Goal: Task Accomplishment & Management: Use online tool/utility

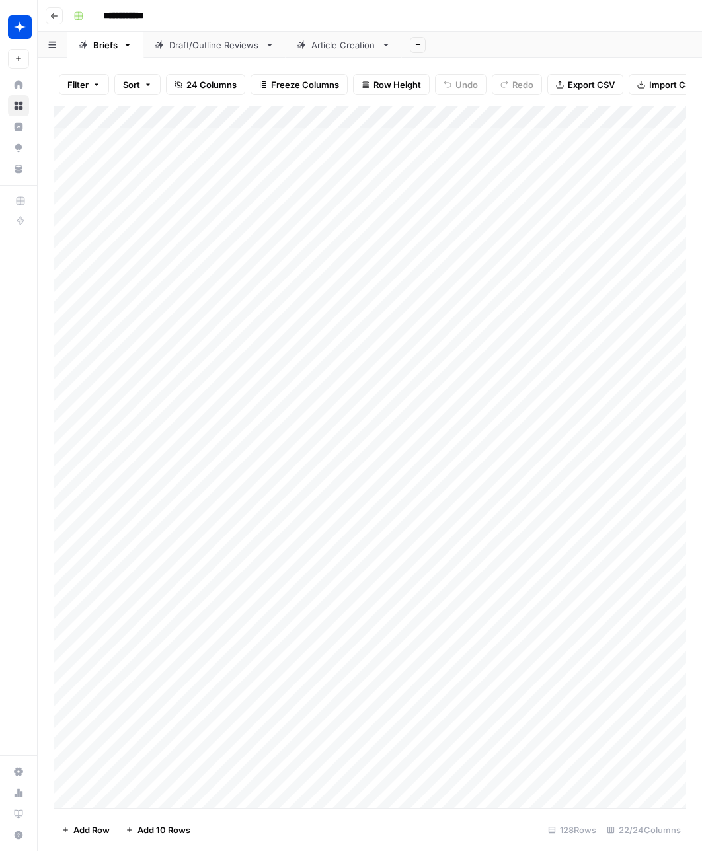
click at [337, 48] on div "Article Creation" at bounding box center [343, 44] width 65 height 13
click at [122, 801] on div "Add Column" at bounding box center [370, 457] width 633 height 703
click at [218, 47] on div "Draft/Outline Reviews" at bounding box center [214, 44] width 91 height 13
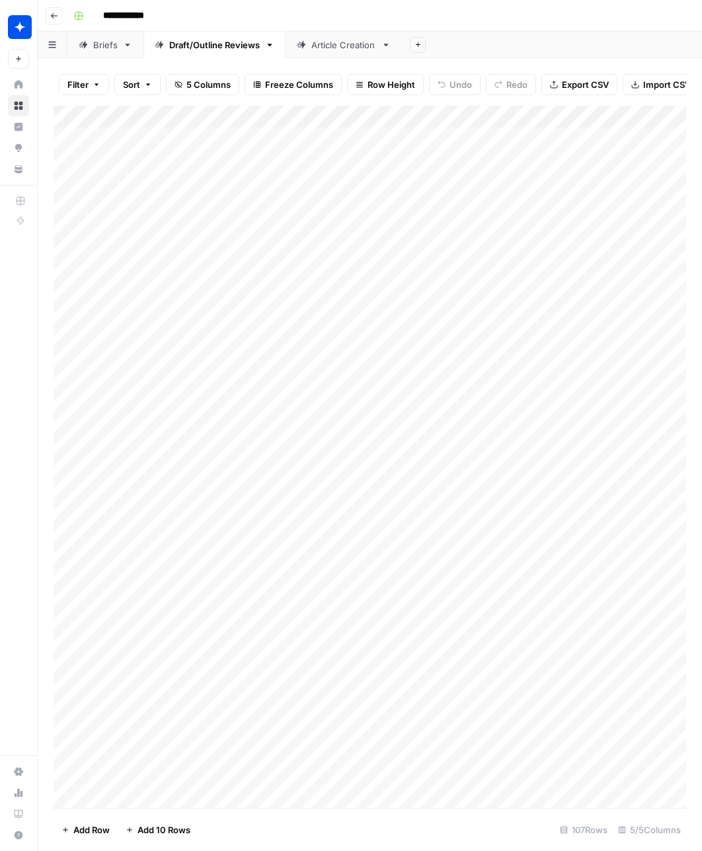
scroll to position [1746, 0]
click at [133, 792] on div "Add Column" at bounding box center [370, 457] width 633 height 703
click at [279, 773] on div "Add Column" at bounding box center [370, 457] width 633 height 703
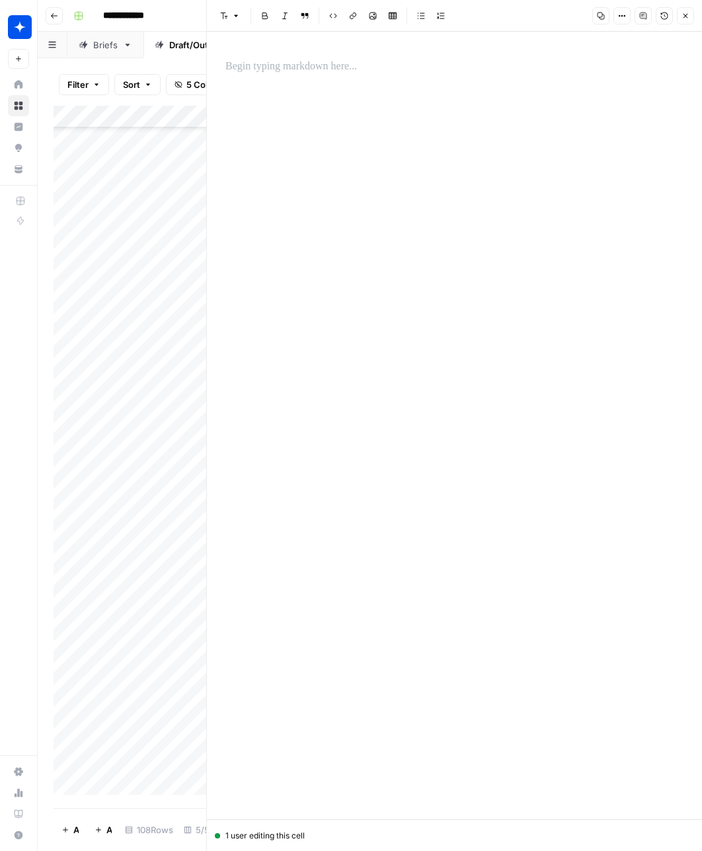
click at [267, 63] on p at bounding box center [454, 66] width 458 height 17
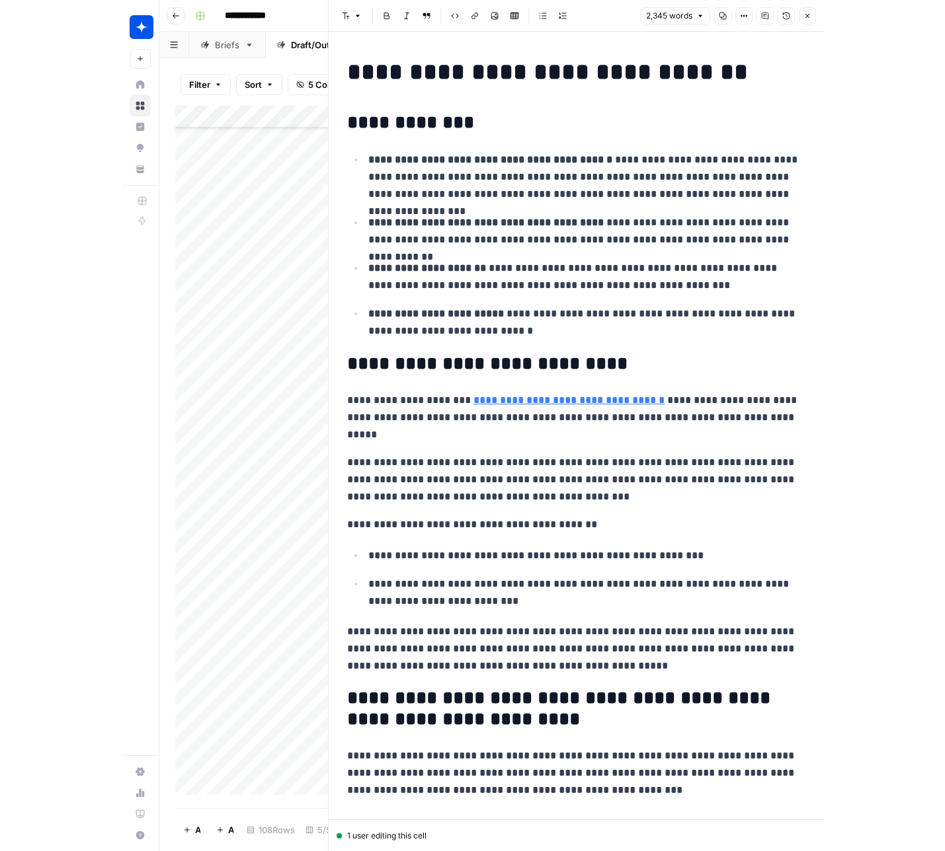
scroll to position [7284, 0]
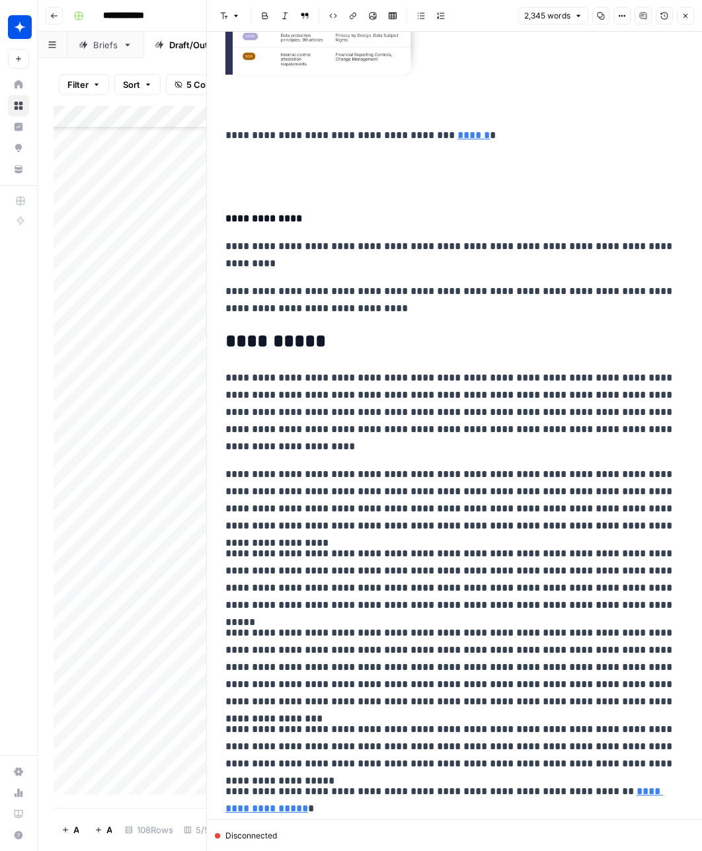
drag, startPoint x: 685, startPoint y: 17, endPoint x: 684, endPoint y: 30, distance: 13.9
click at [685, 17] on icon "button" at bounding box center [686, 16] width 5 height 5
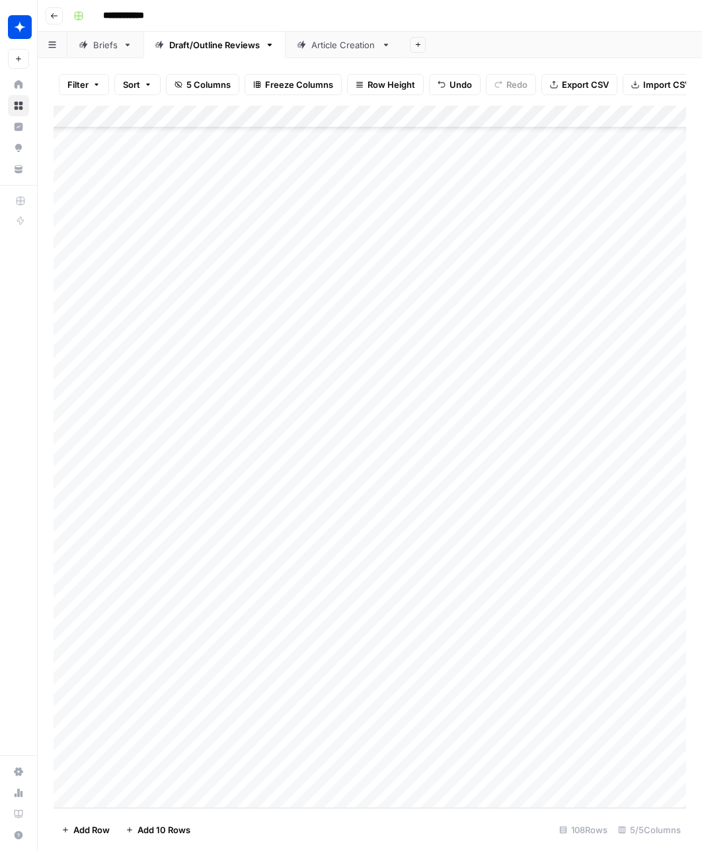
click at [327, 771] on div "Add Column" at bounding box center [370, 457] width 633 height 703
click at [319, 774] on div "Add Column" at bounding box center [370, 457] width 633 height 703
drag, startPoint x: 327, startPoint y: 828, endPoint x: 425, endPoint y: 793, distance: 104.5
click at [328, 828] on button "Draft" at bounding box center [324, 826] width 30 height 16
click at [466, 775] on div "Add Column" at bounding box center [370, 457] width 633 height 703
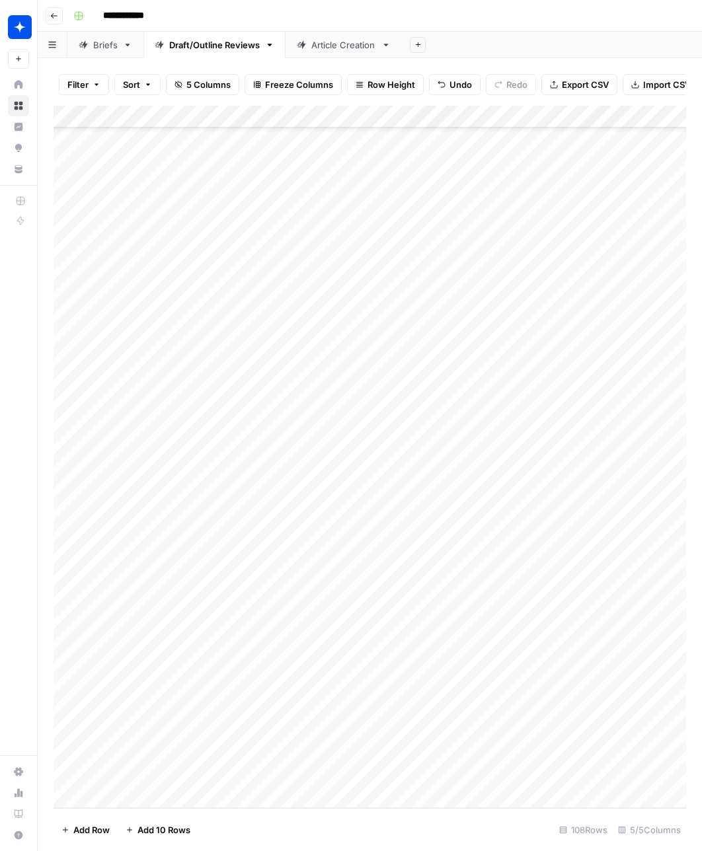
click at [517, 771] on div "Add Column" at bounding box center [370, 457] width 633 height 703
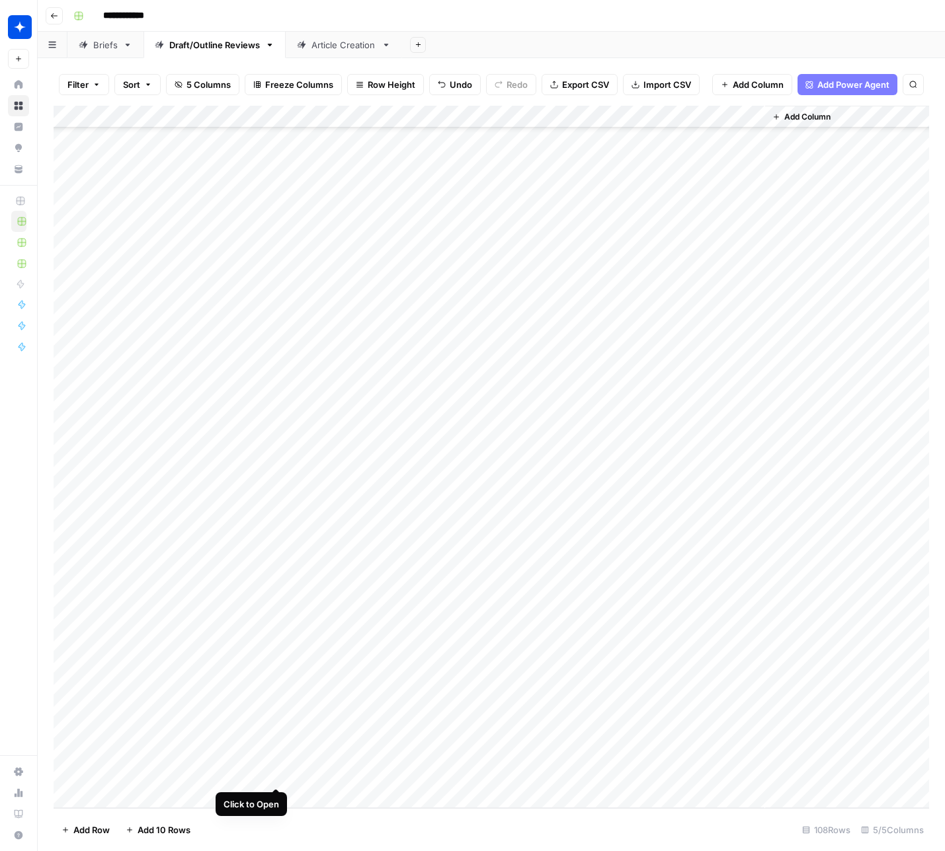
click at [278, 776] on div "Add Column" at bounding box center [491, 457] width 875 height 703
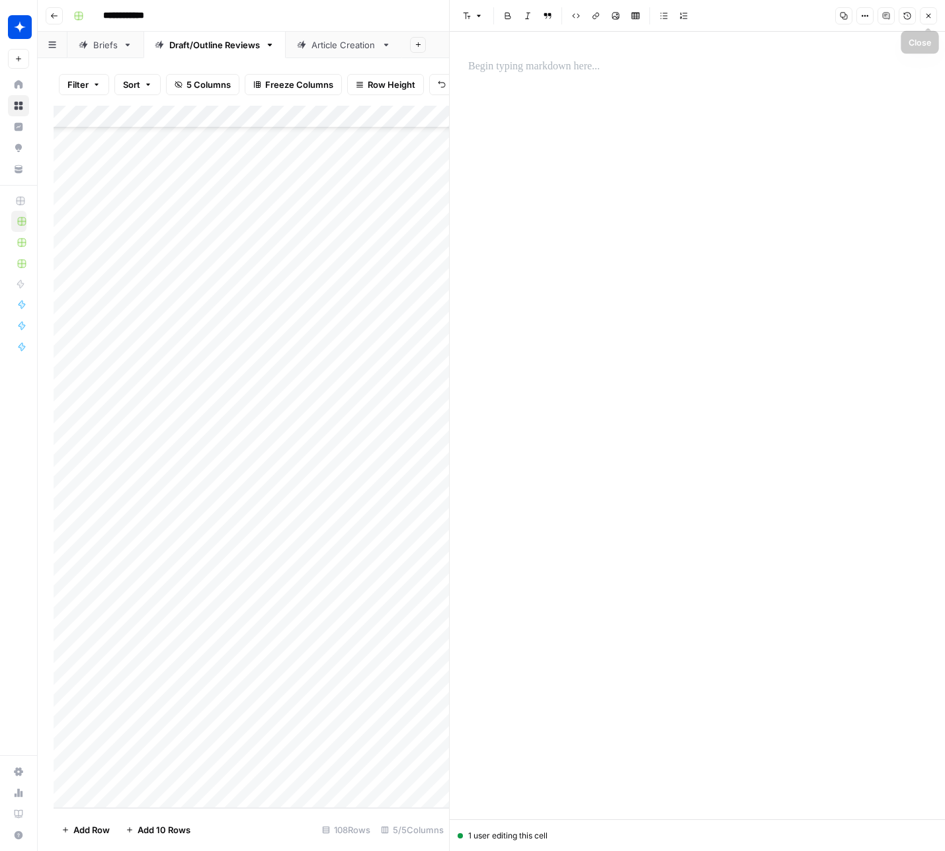
drag, startPoint x: 926, startPoint y: 16, endPoint x: 877, endPoint y: 161, distance: 153.4
click at [701, 16] on icon "button" at bounding box center [928, 16] width 8 height 8
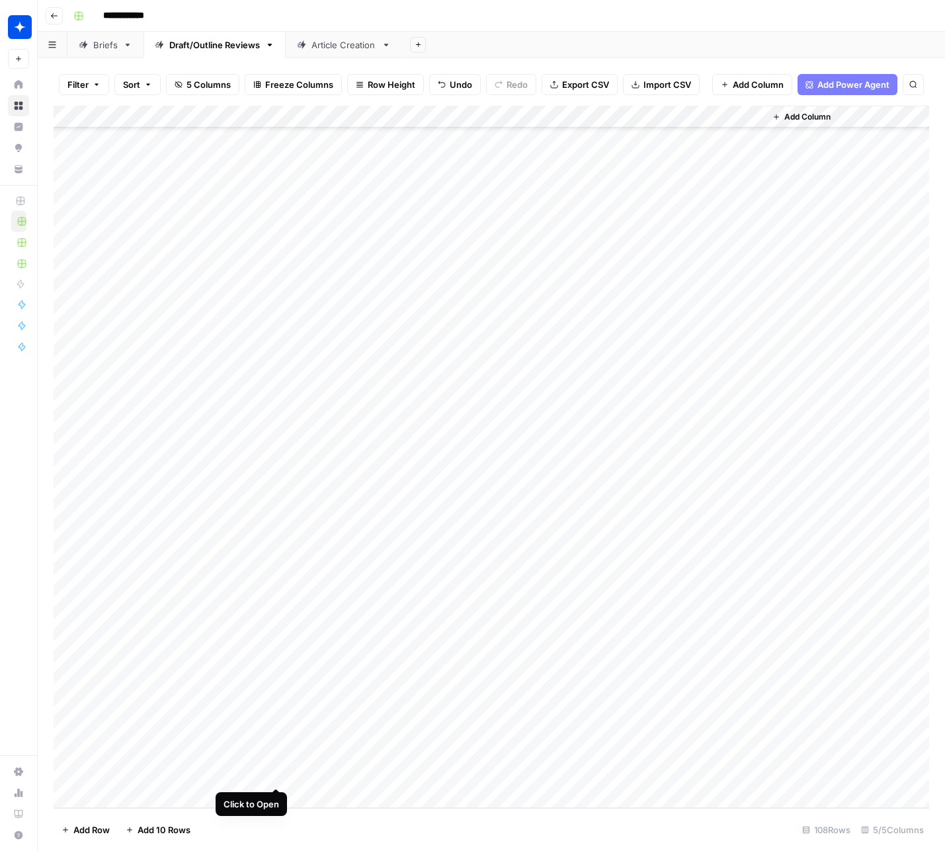
click at [276, 775] on div "Add Column" at bounding box center [491, 457] width 875 height 703
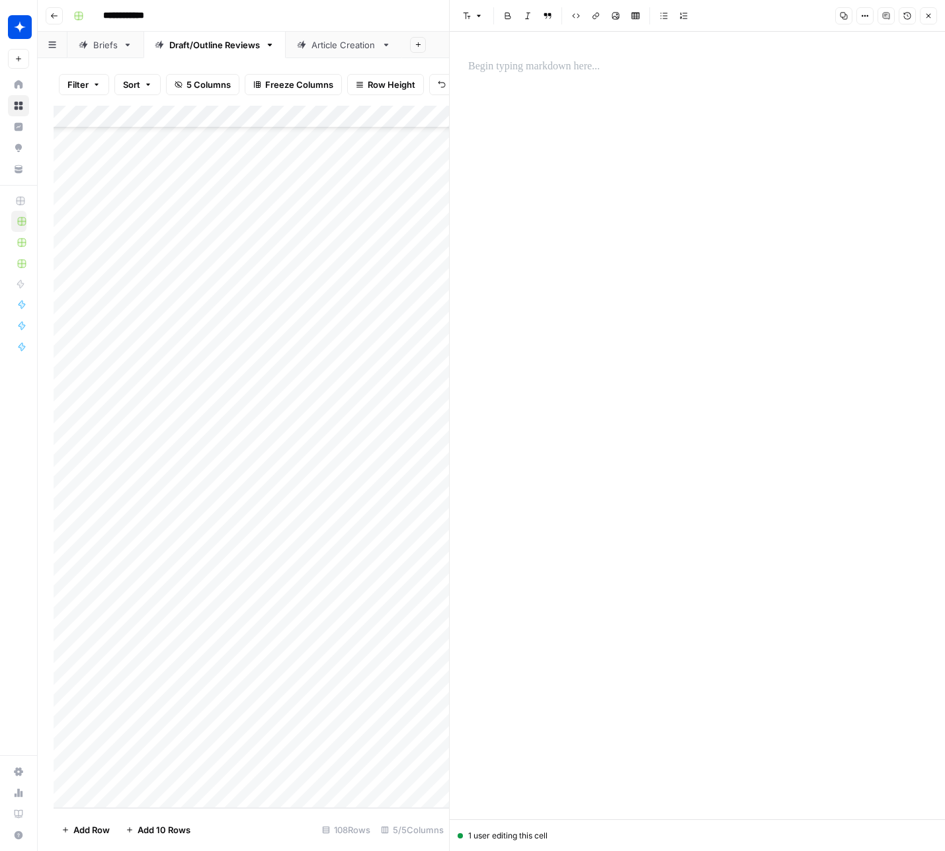
scroll to position [1747, 0]
click at [165, 795] on div "Add Column" at bounding box center [251, 457] width 395 height 703
click at [701, 17] on icon "button" at bounding box center [928, 16] width 8 height 8
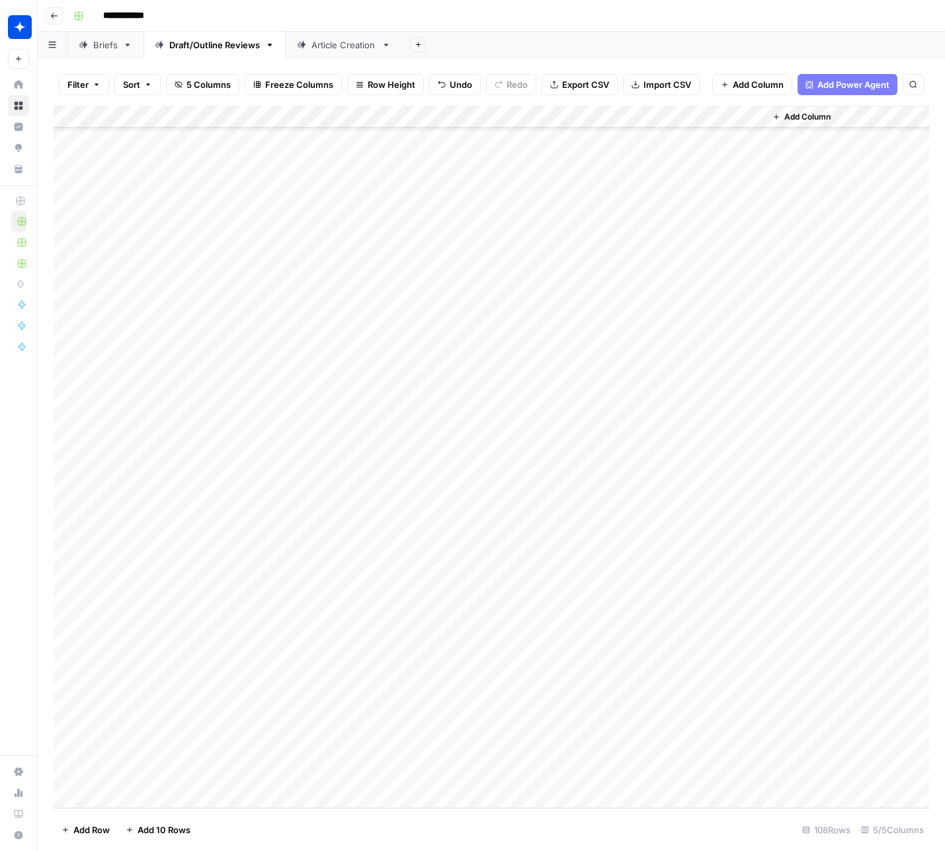
scroll to position [1766, 0]
click at [113, 797] on div "Add Column" at bounding box center [491, 457] width 875 height 703
click at [276, 801] on div "Add Column" at bounding box center [491, 457] width 875 height 703
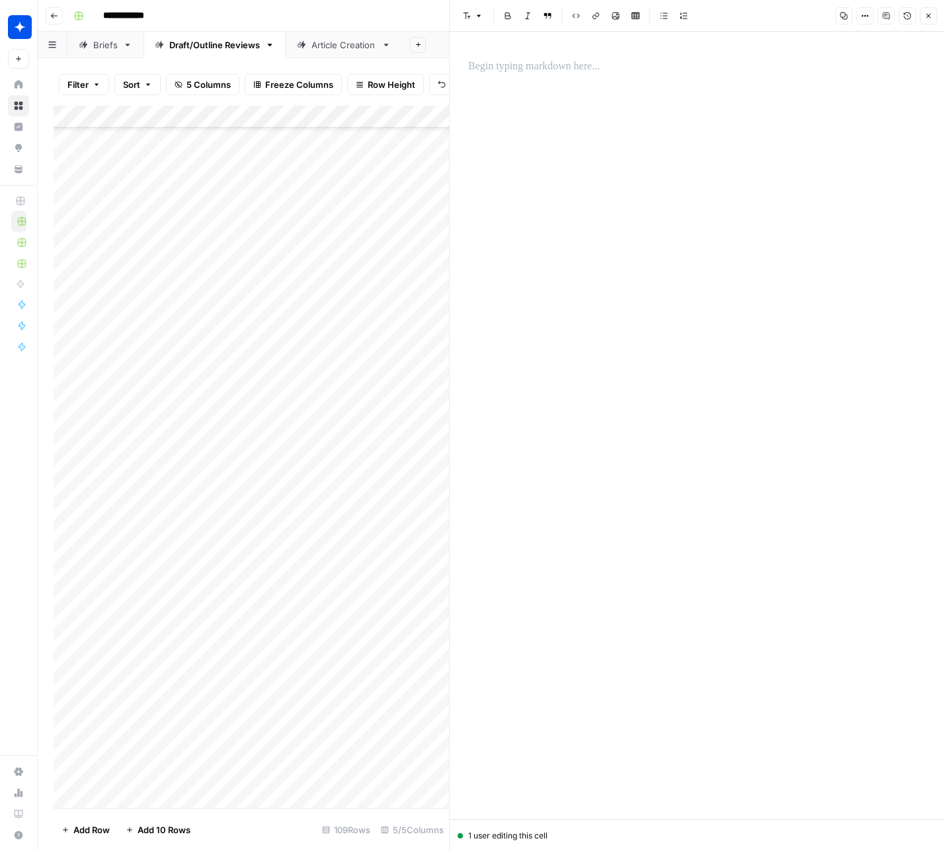
click at [658, 243] on div at bounding box center [697, 426] width 474 height 788
click at [650, 74] on p at bounding box center [697, 66] width 458 height 17
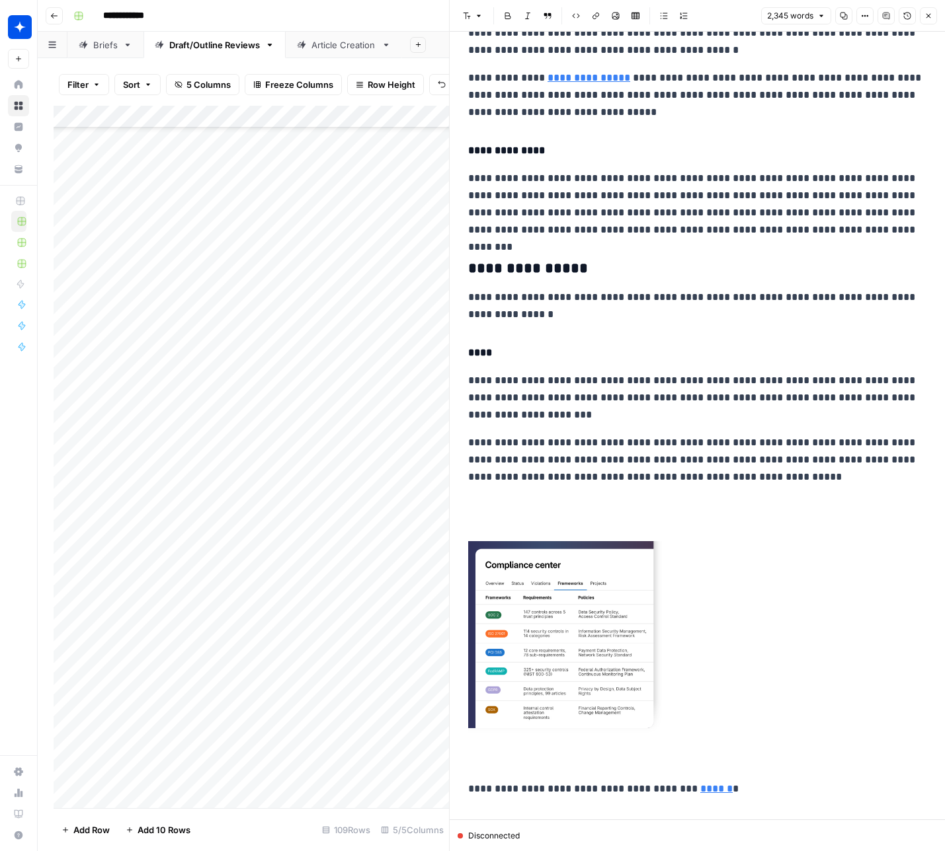
scroll to position [6637, 0]
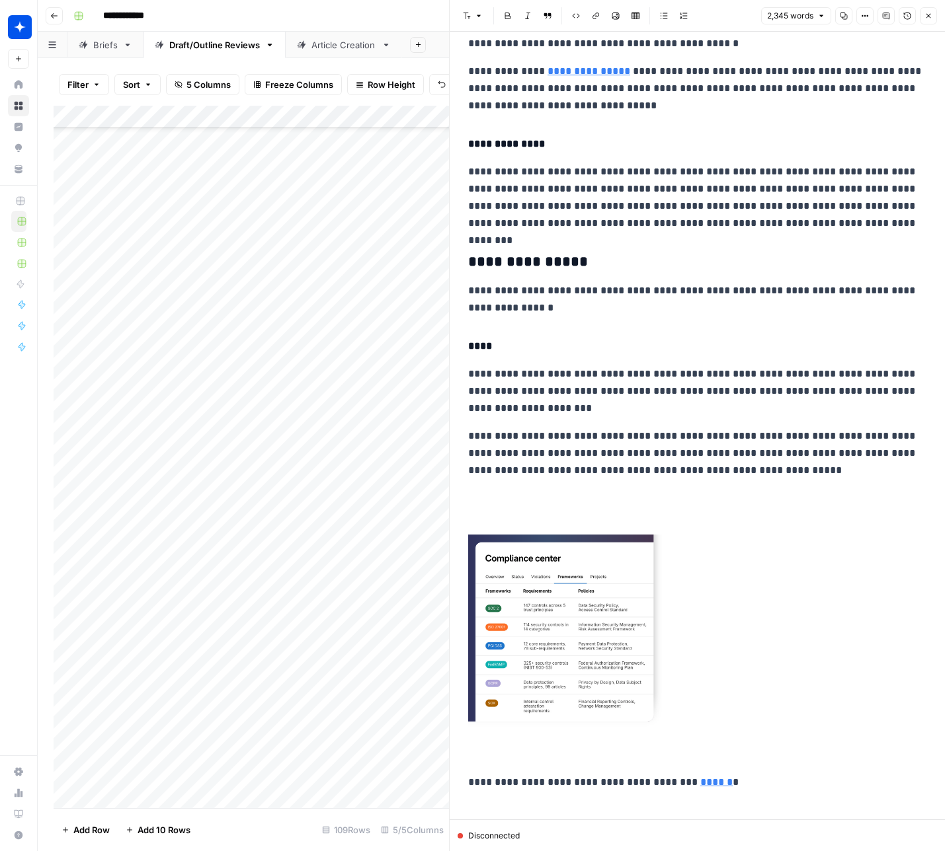
click at [576, 672] on img at bounding box center [566, 635] width 196 height 201
click at [701, 674] on p at bounding box center [697, 649] width 458 height 229
drag, startPoint x: 690, startPoint y: 765, endPoint x: 506, endPoint y: 534, distance: 295.5
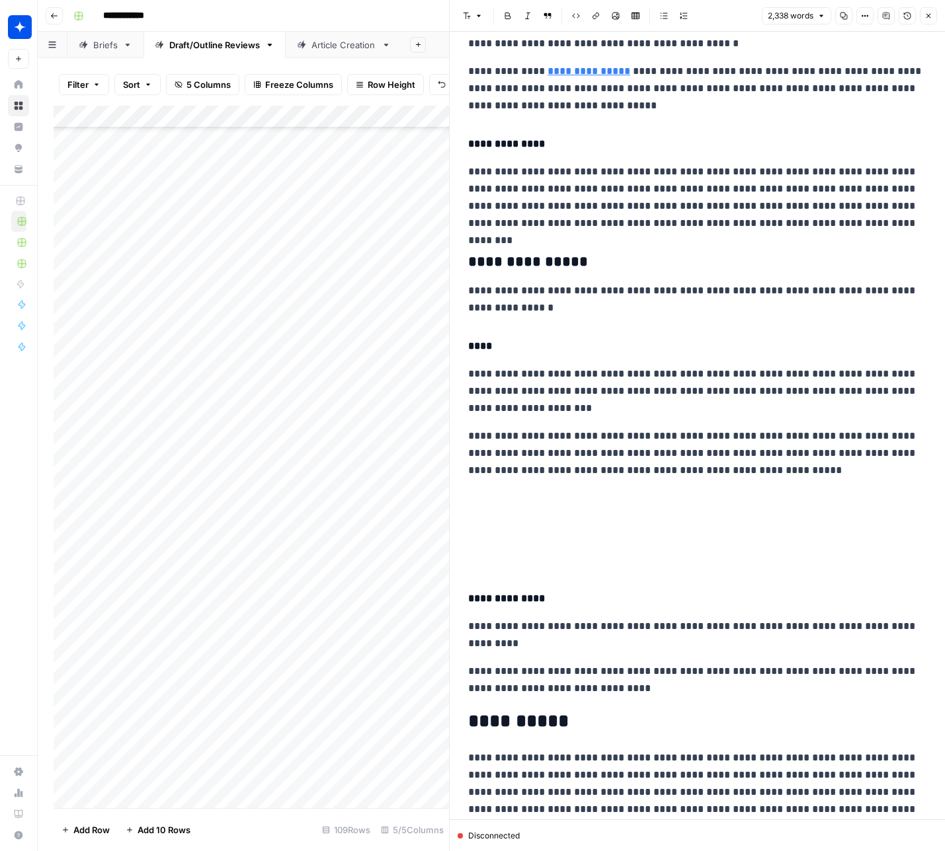
click at [489, 557] on p at bounding box center [697, 552] width 458 height 34
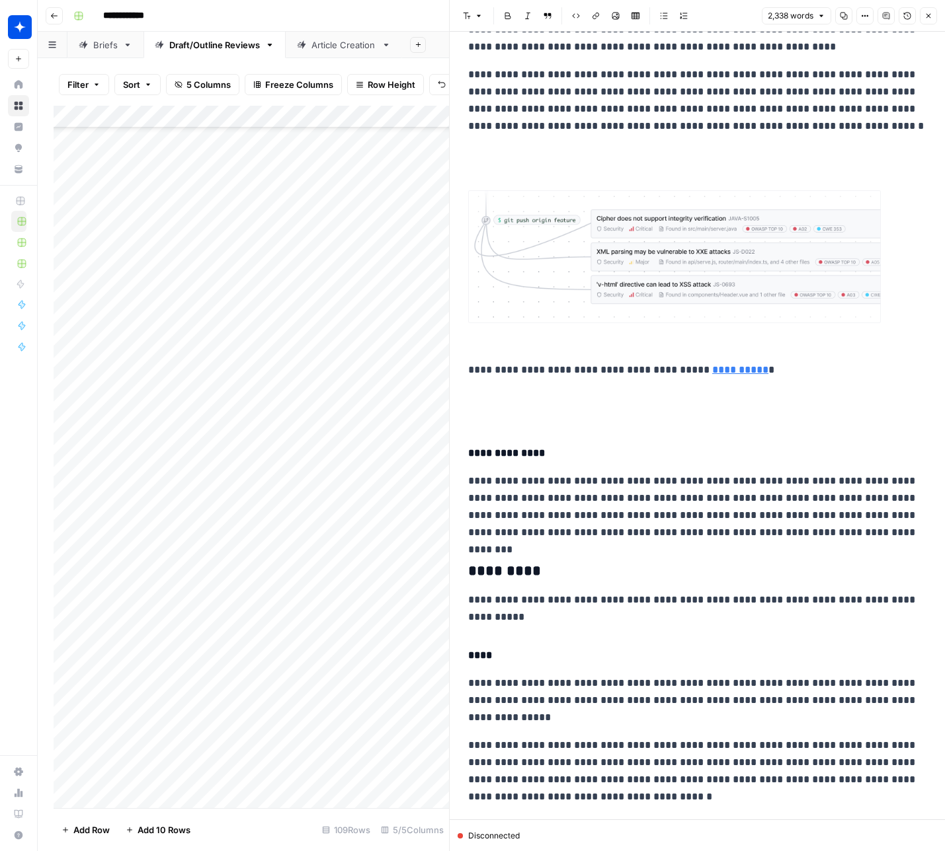
scroll to position [5124, 0]
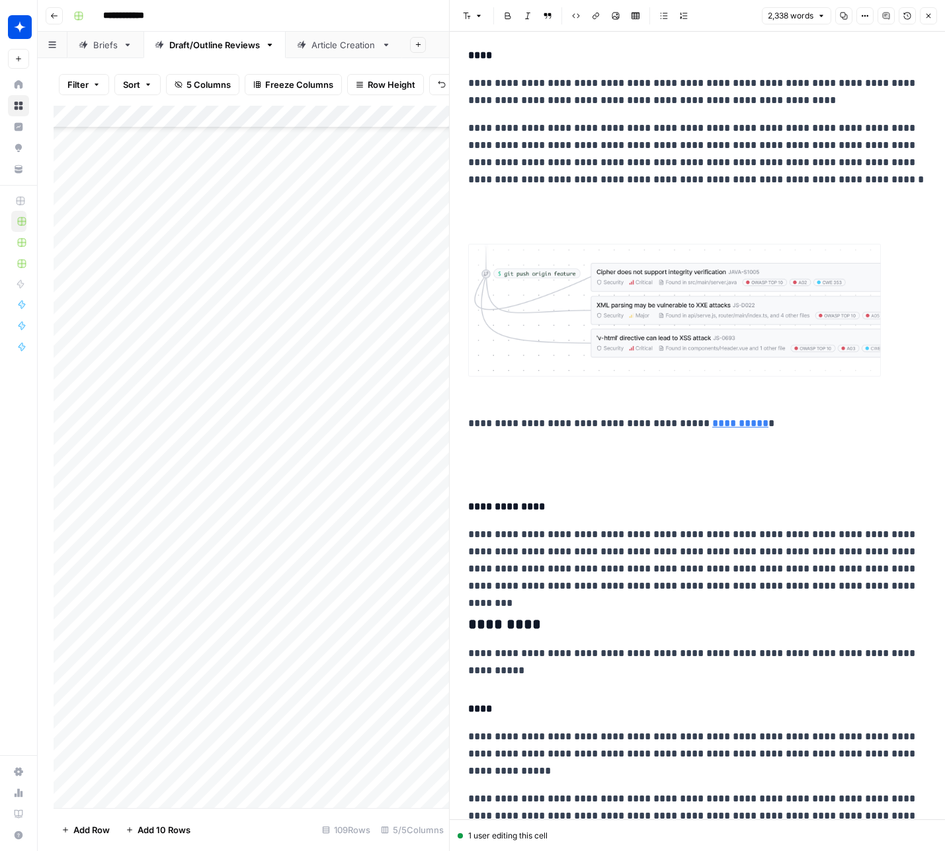
click at [500, 475] on p at bounding box center [697, 460] width 458 height 34
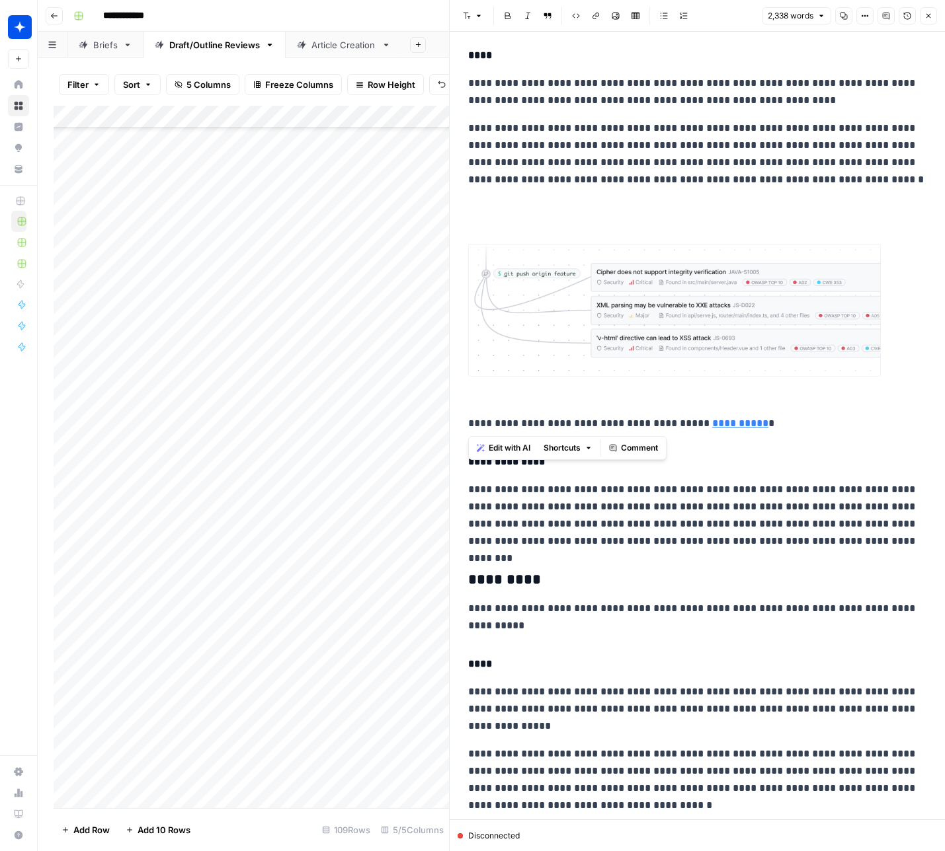
drag, startPoint x: 802, startPoint y: 428, endPoint x: 482, endPoint y: 247, distance: 367.4
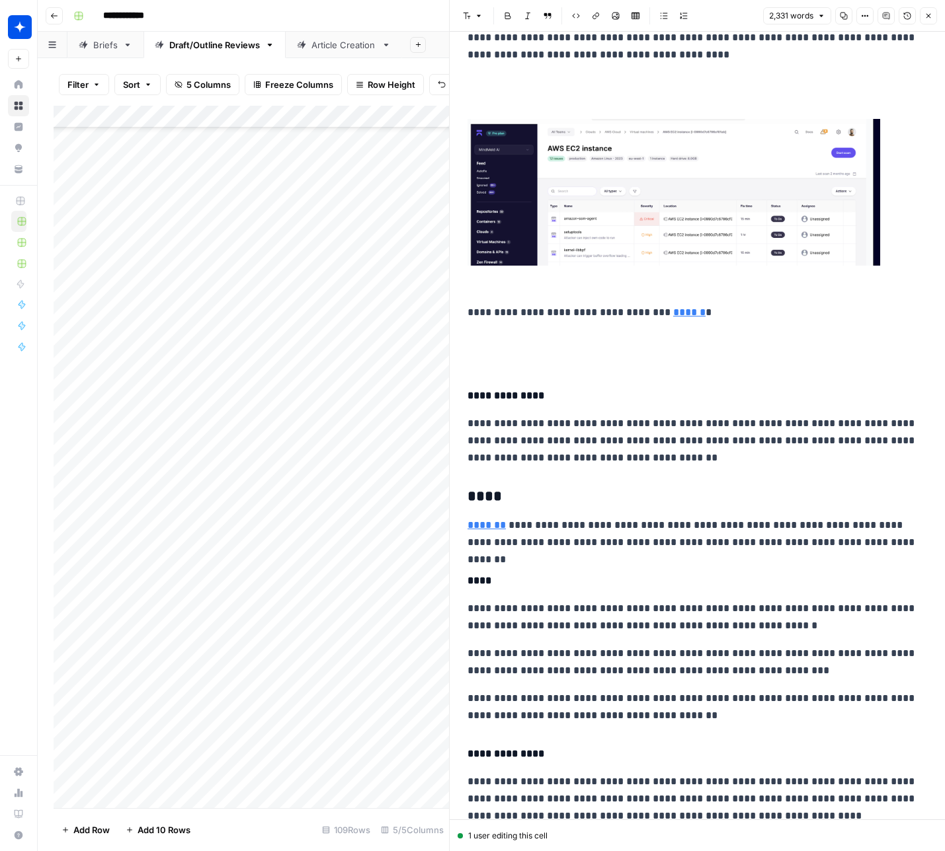
scroll to position [0, 1]
drag, startPoint x: 510, startPoint y: 364, endPoint x: 477, endPoint y: 97, distance: 268.5
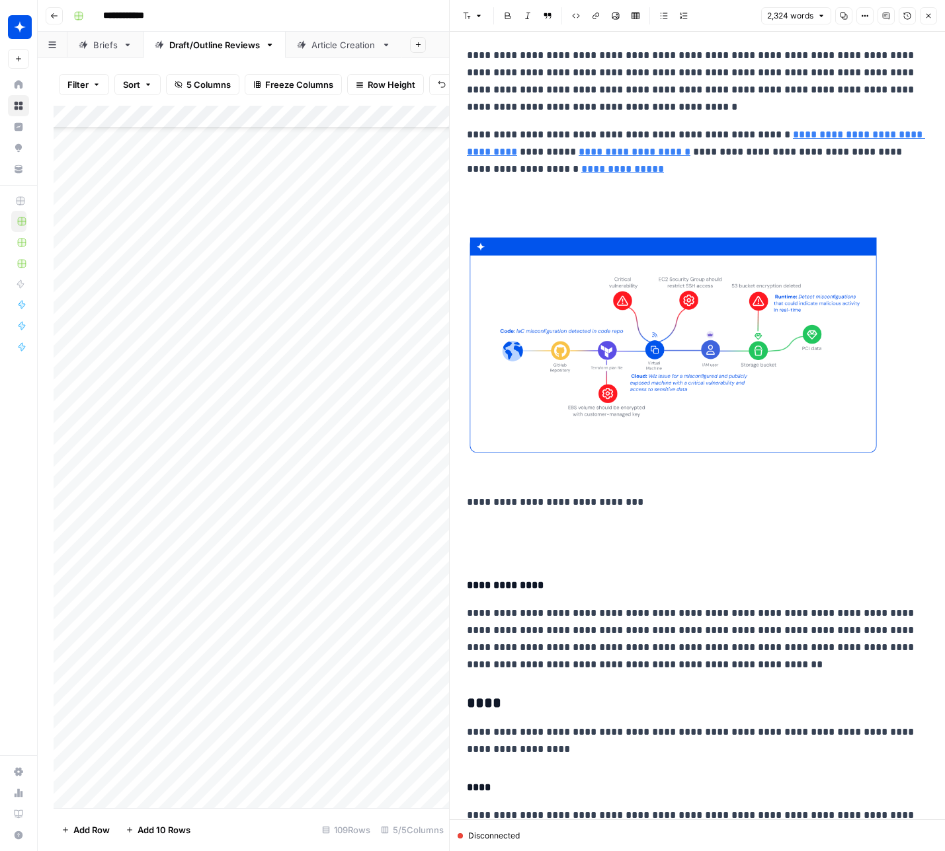
scroll to position [2638, 0]
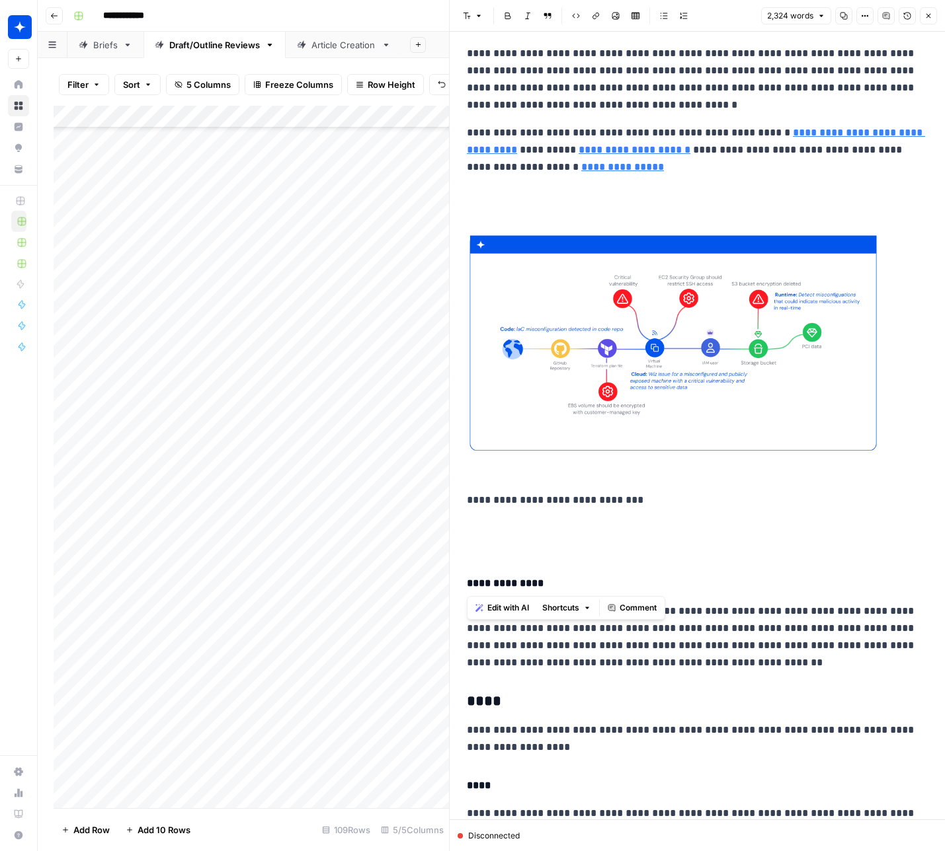
drag, startPoint x: 484, startPoint y: 546, endPoint x: 477, endPoint y: 186, distance: 360.4
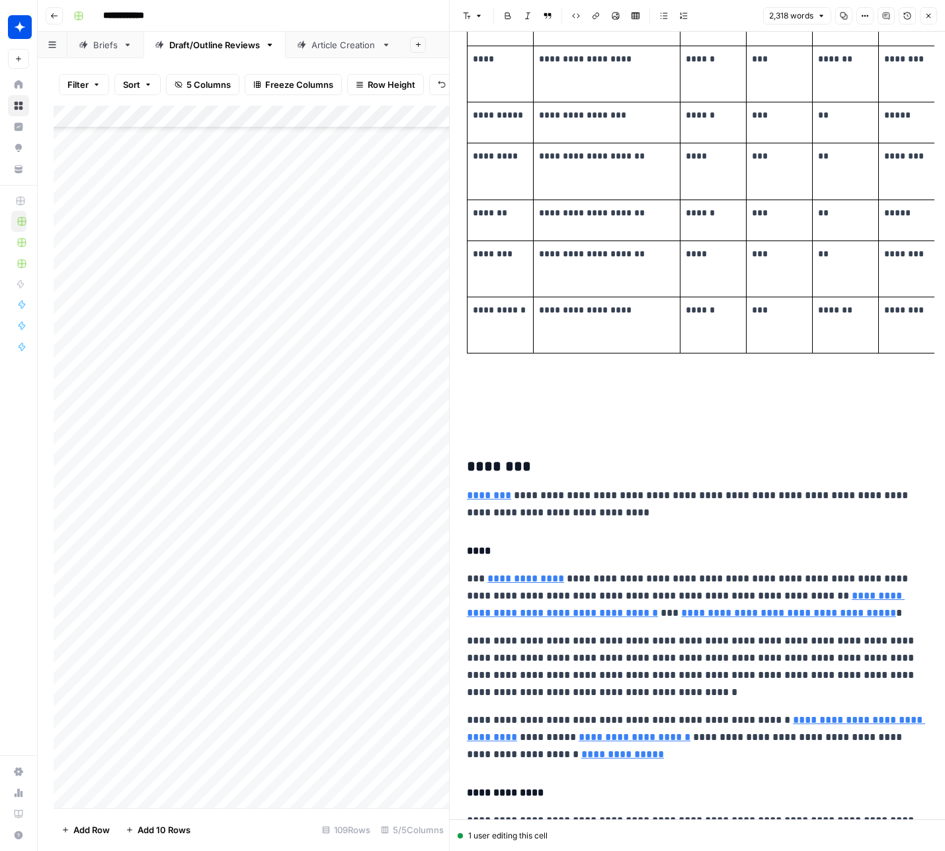
scroll to position [0, 0]
drag, startPoint x: 480, startPoint y: 432, endPoint x: 469, endPoint y: 389, distance: 44.3
click at [469, 389] on p at bounding box center [697, 411] width 458 height 52
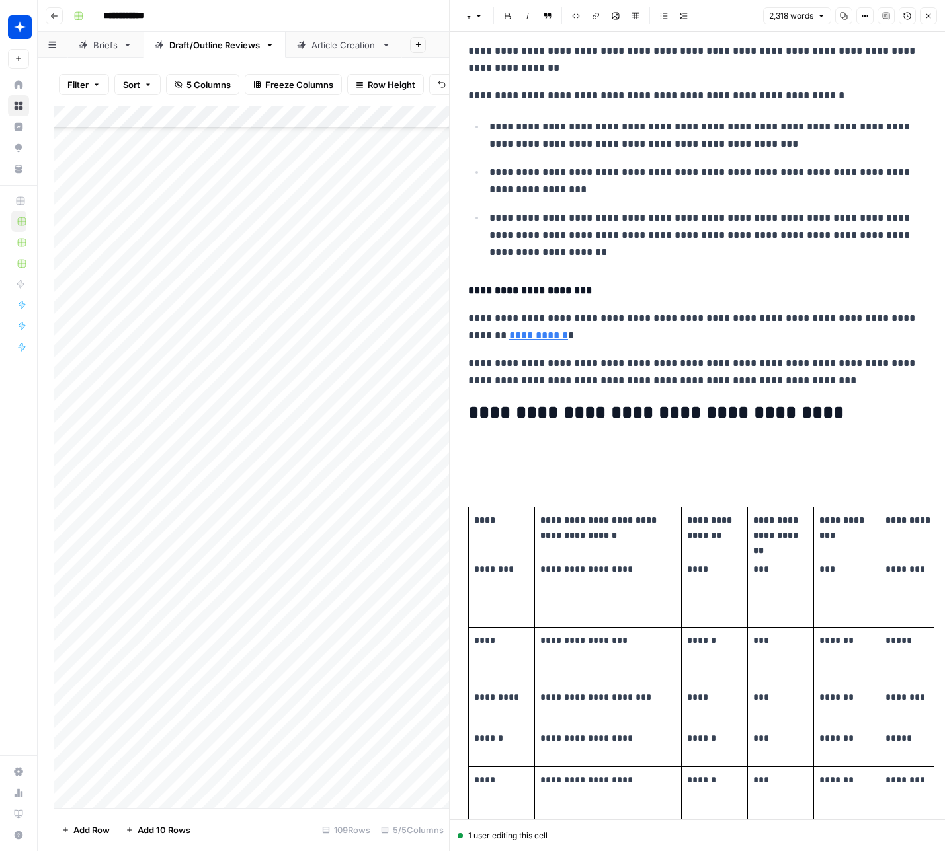
scroll to position [1045, 0]
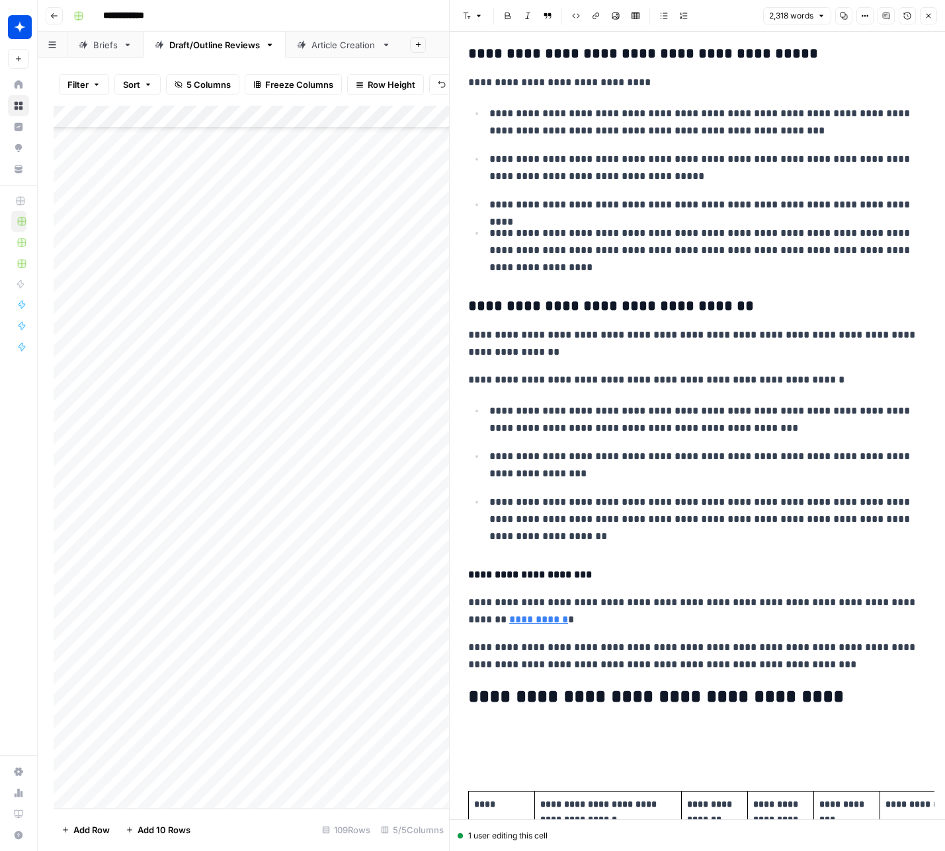
click at [470, 748] on p at bounding box center [697, 742] width 458 height 34
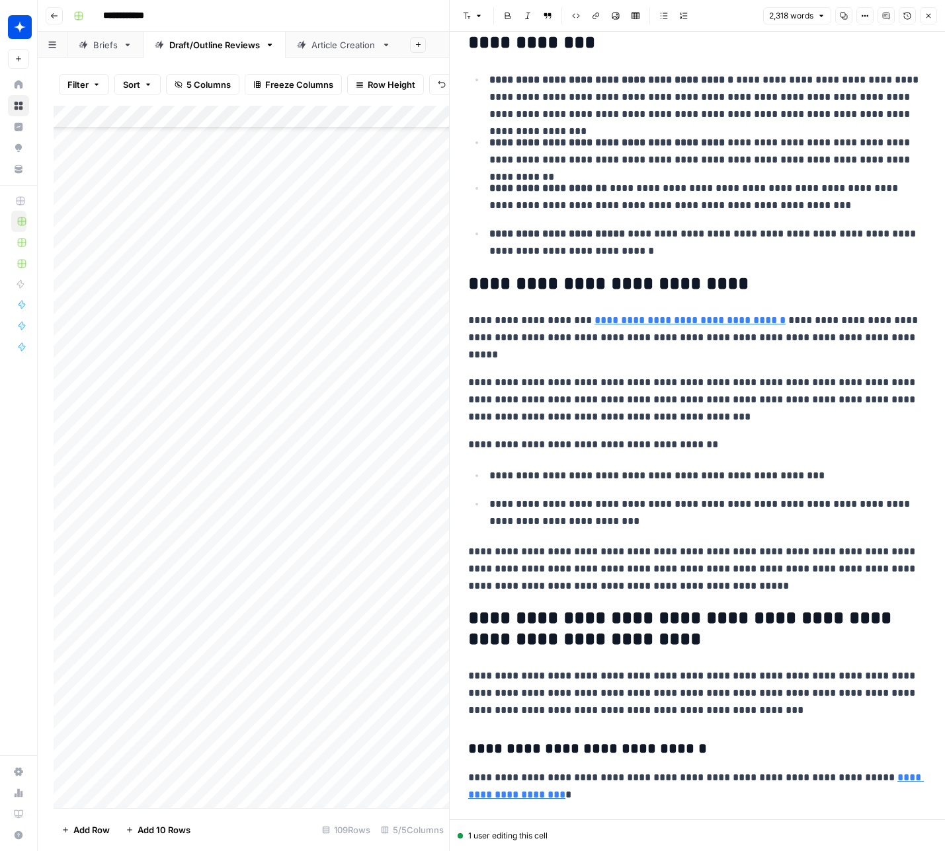
scroll to position [0, 0]
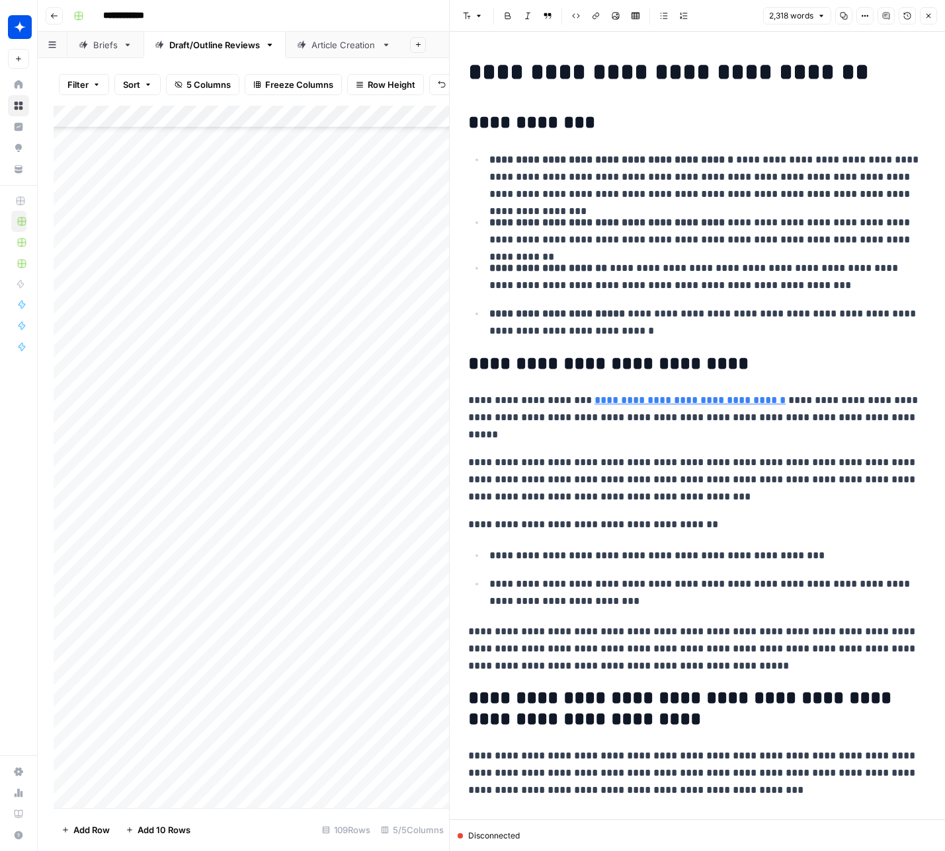
click at [701, 14] on icon "button" at bounding box center [928, 16] width 5 height 5
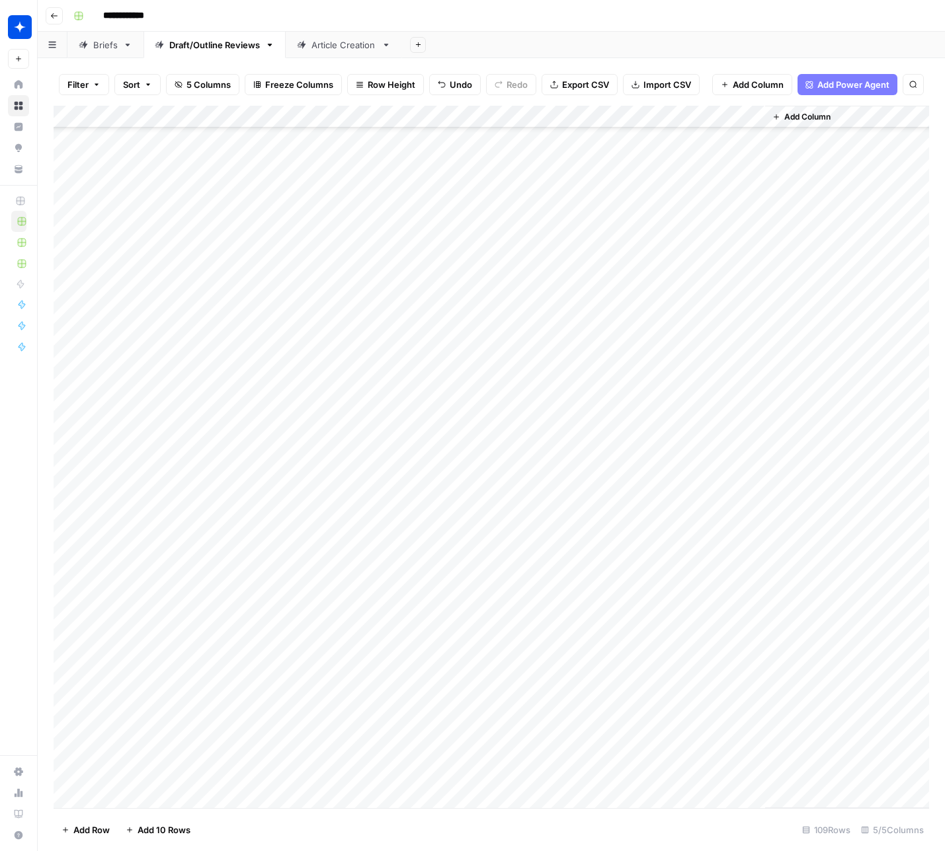
click at [334, 797] on div "Add Column" at bounding box center [491, 457] width 875 height 703
click at [323, 799] on div "Add Column" at bounding box center [491, 457] width 875 height 703
click at [326, 802] on button "Draft" at bounding box center [324, 801] width 30 height 16
click at [466, 799] on div "Add Column" at bounding box center [491, 457] width 875 height 703
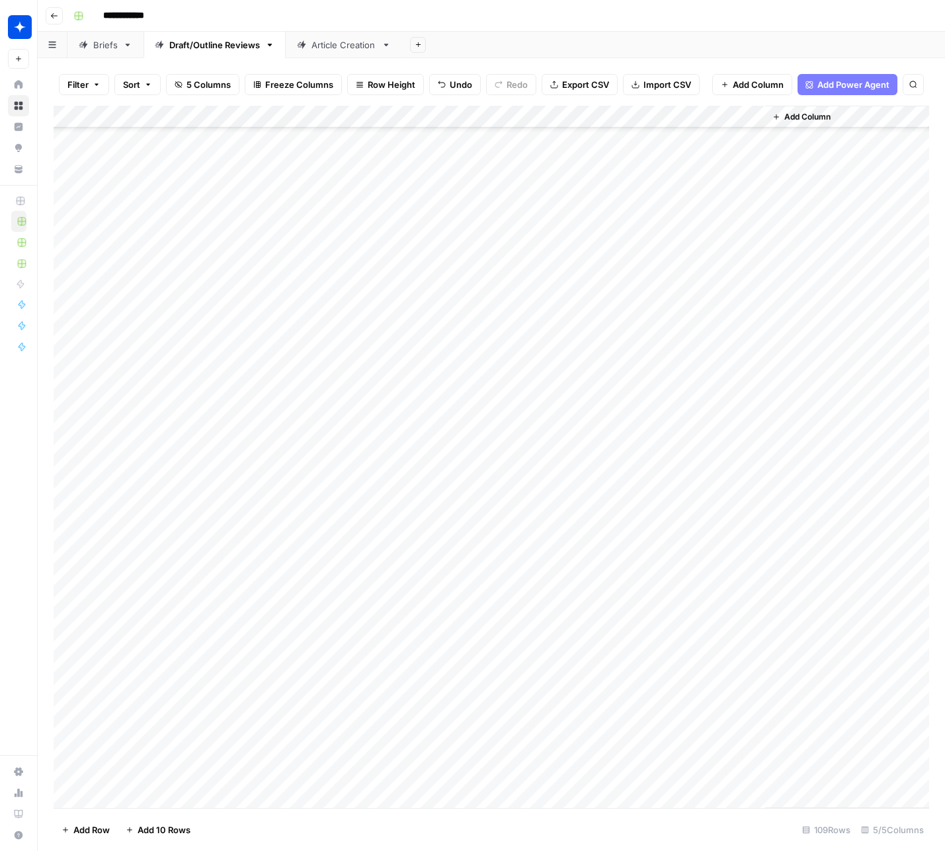
scroll to position [0, 0]
click at [147, 800] on div "Add Column" at bounding box center [491, 457] width 875 height 703
click at [276, 772] on div "Add Column" at bounding box center [491, 457] width 875 height 703
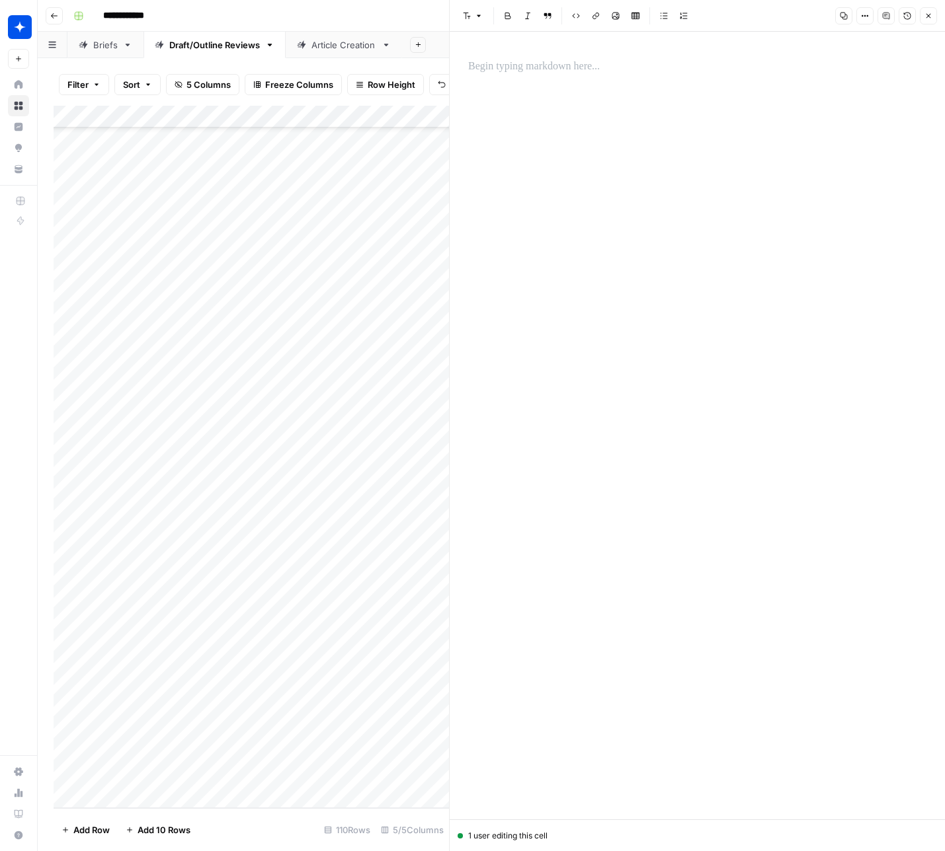
click at [505, 63] on p at bounding box center [697, 66] width 458 height 17
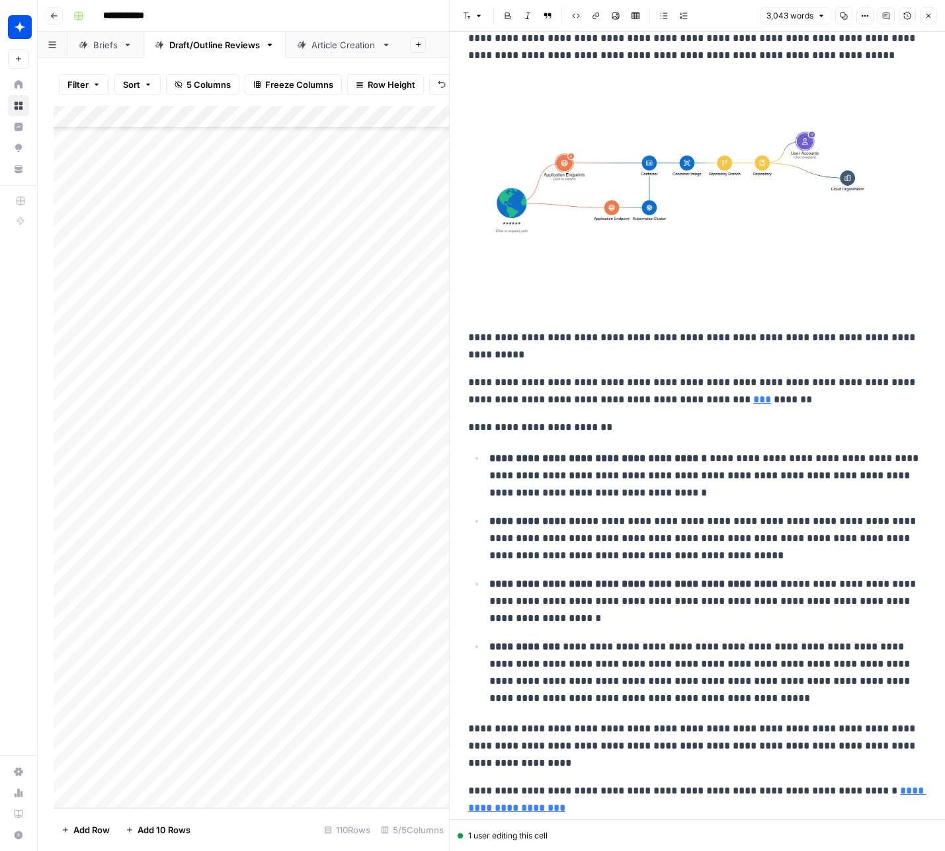
click at [930, 17] on icon "button" at bounding box center [928, 16] width 8 height 8
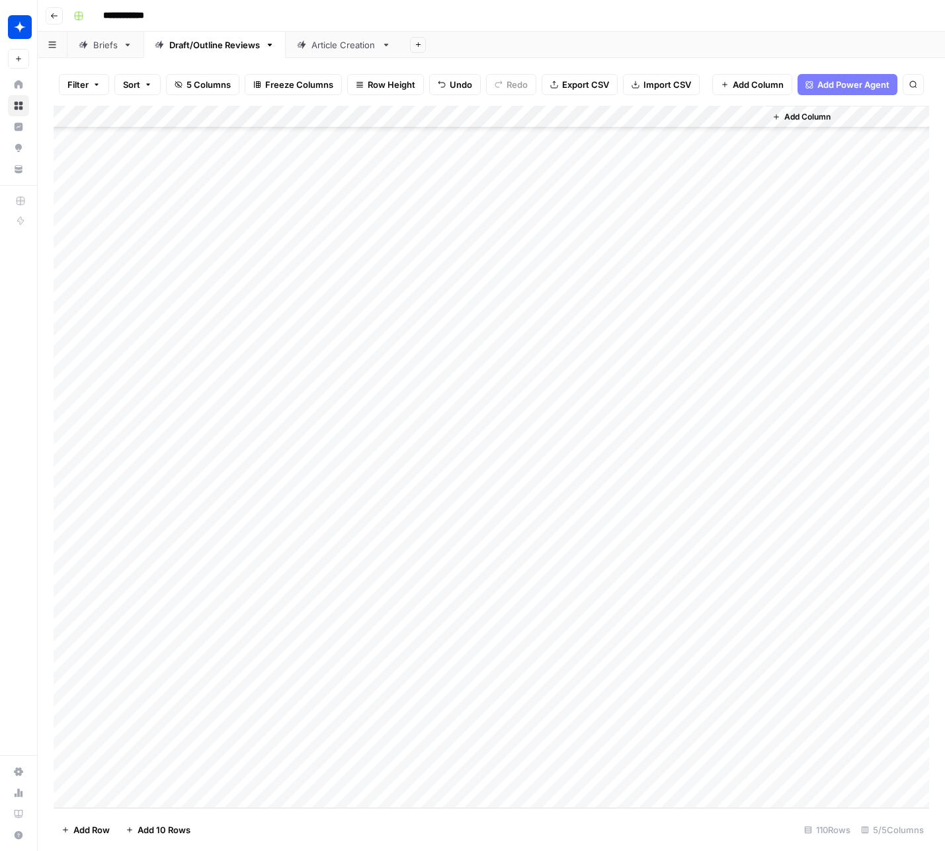
drag, startPoint x: 319, startPoint y: 772, endPoint x: 307, endPoint y: 766, distance: 13.6
click at [317, 771] on div "Add Column" at bounding box center [491, 457] width 875 height 703
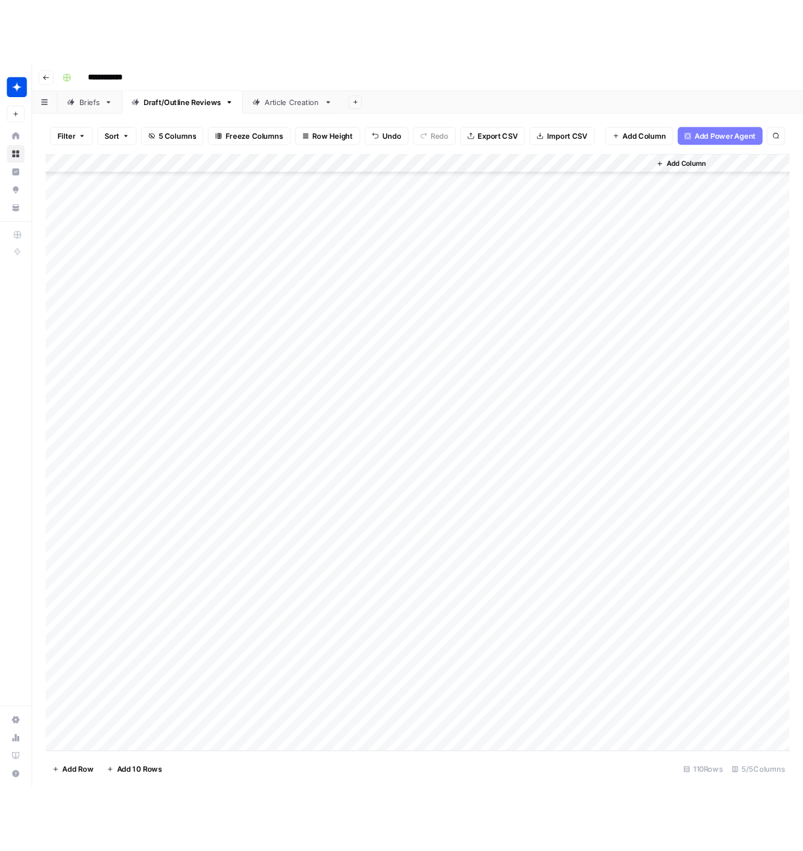
scroll to position [1813, 0]
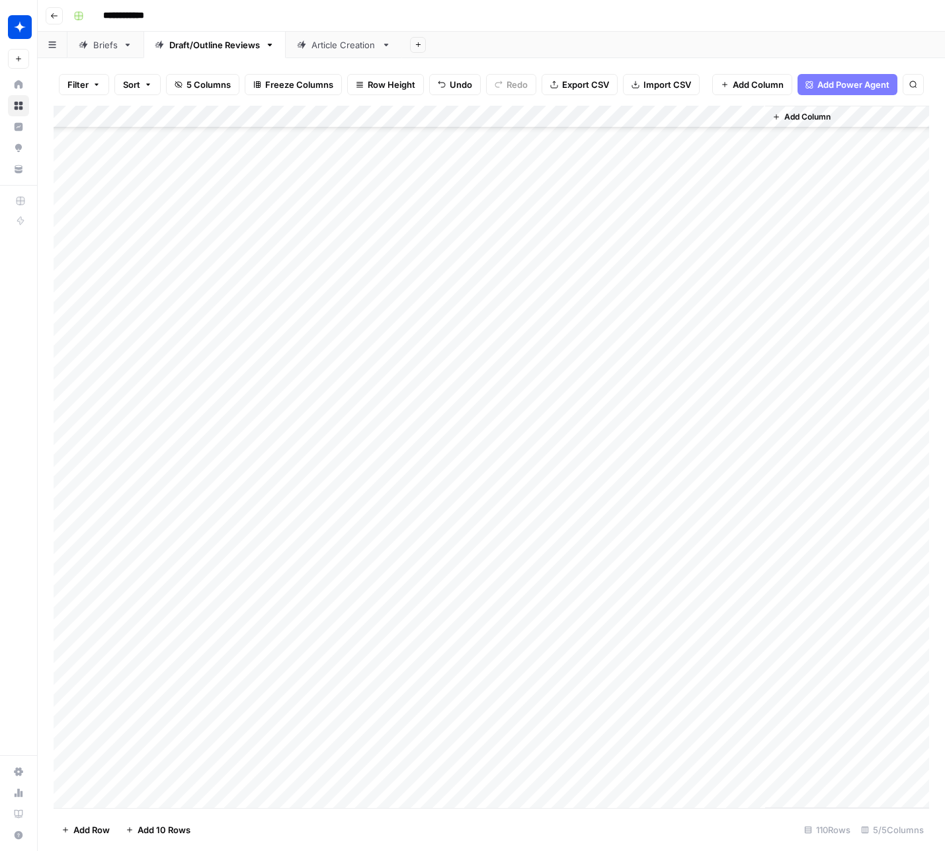
click at [314, 770] on div "Add Column" at bounding box center [491, 457] width 875 height 703
click at [340, 833] on div "Draft" at bounding box center [324, 827] width 36 height 19
click at [313, 830] on button "Draft" at bounding box center [324, 827] width 30 height 16
click at [465, 775] on div "Add Column" at bounding box center [491, 457] width 875 height 703
click at [516, 752] on div "Add Column" at bounding box center [491, 457] width 875 height 703
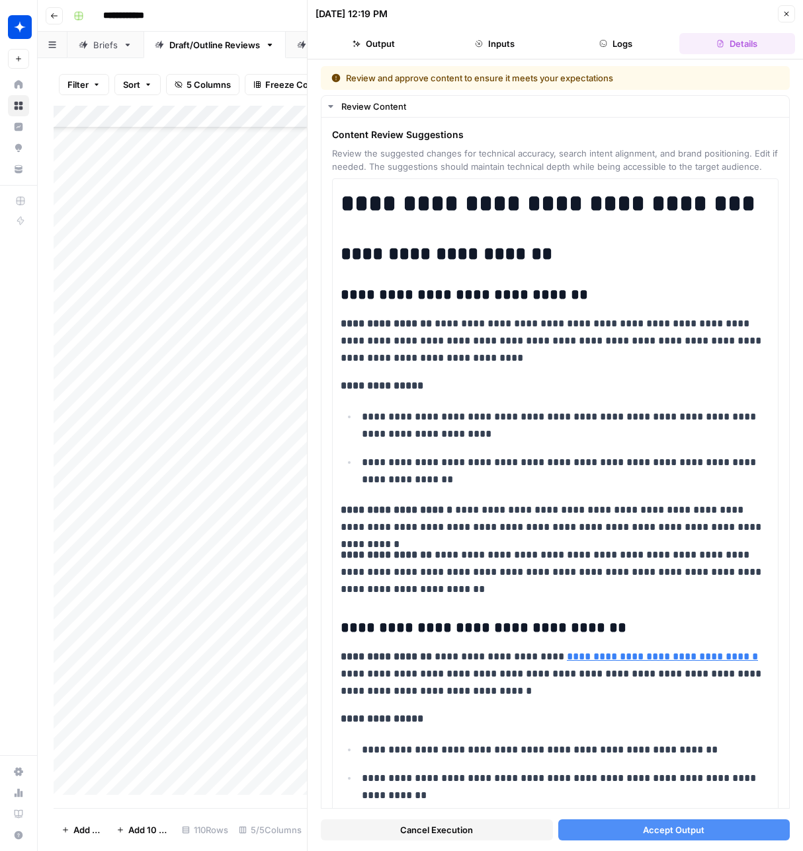
click at [631, 830] on button "Accept Output" at bounding box center [674, 830] width 232 height 21
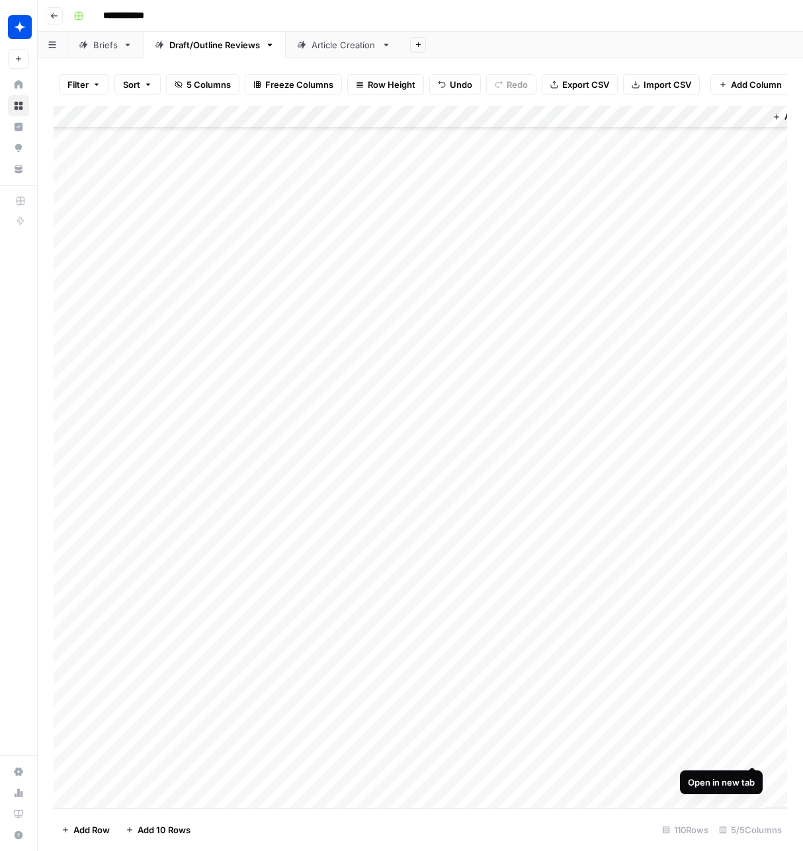
click at [756, 753] on div "Add Column" at bounding box center [420, 457] width 733 height 703
